Goal: Transaction & Acquisition: Purchase product/service

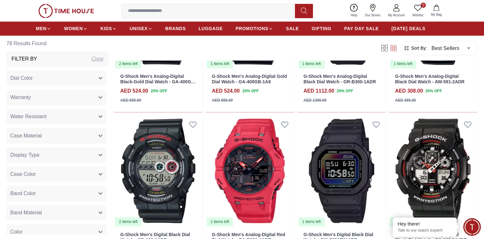
scroll to position [863, 0]
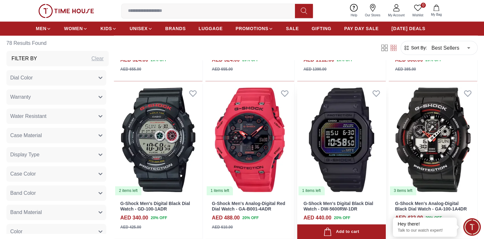
scroll to position [959, 0]
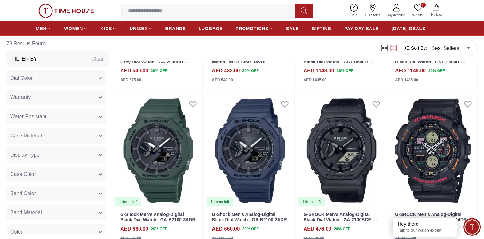
scroll to position [2143, 0]
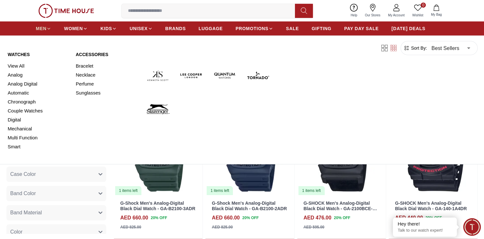
click at [44, 27] on span "MEN" at bounding box center [41, 28] width 11 height 6
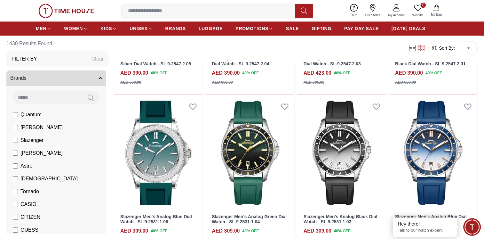
scroll to position [666, 0]
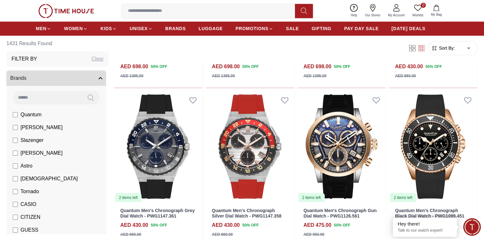
scroll to position [1215, 0]
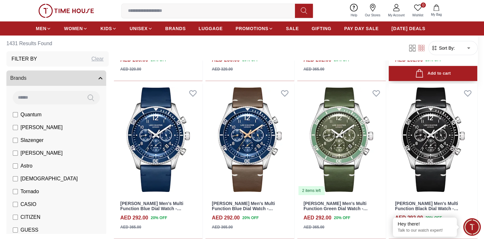
scroll to position [2079, 0]
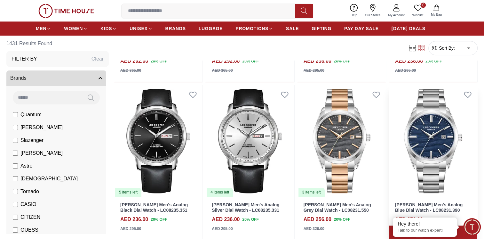
scroll to position [3038, 0]
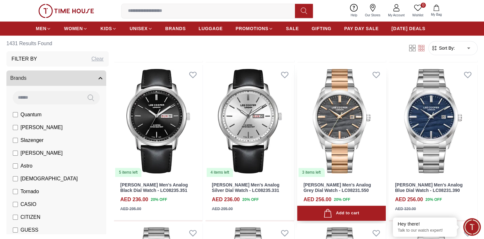
click at [337, 129] on img at bounding box center [341, 121] width 89 height 112
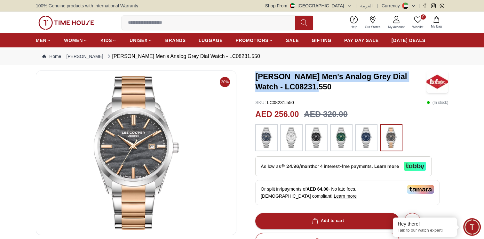
drag, startPoint x: 254, startPoint y: 76, endPoint x: 409, endPoint y: 90, distance: 155.4
click at [409, 90] on div "20% [PERSON_NAME] Men's Analog Grey Dial Watch - LC08231.550 SKU : LC08231.550 …" at bounding box center [242, 229] width 412 height 318
copy h3 "[PERSON_NAME] Men's Analog Grey Dial Watch - LC08231.550"
